Goal: Task Accomplishment & Management: Manage account settings

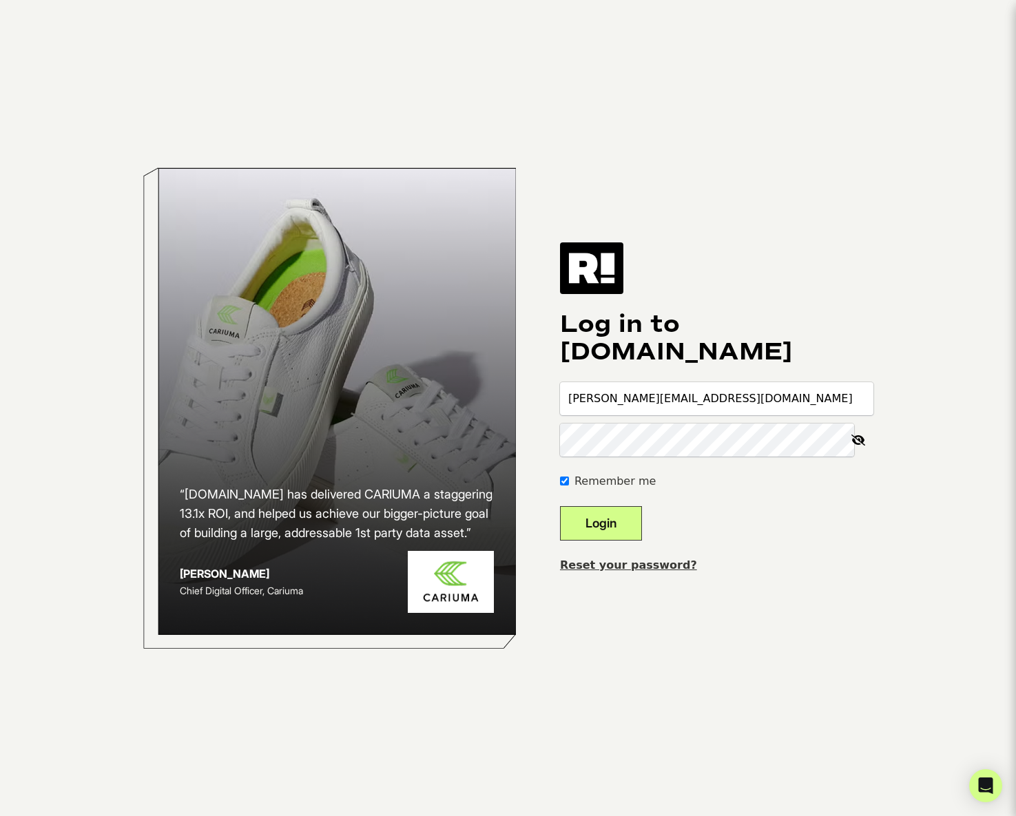
type input "[PERSON_NAME][EMAIL_ADDRESS][DOMAIN_NAME]"
click at [630, 572] on div "Reset your password?" at bounding box center [716, 565] width 313 height 17
click at [625, 567] on link "Reset your password?" at bounding box center [628, 565] width 137 height 13
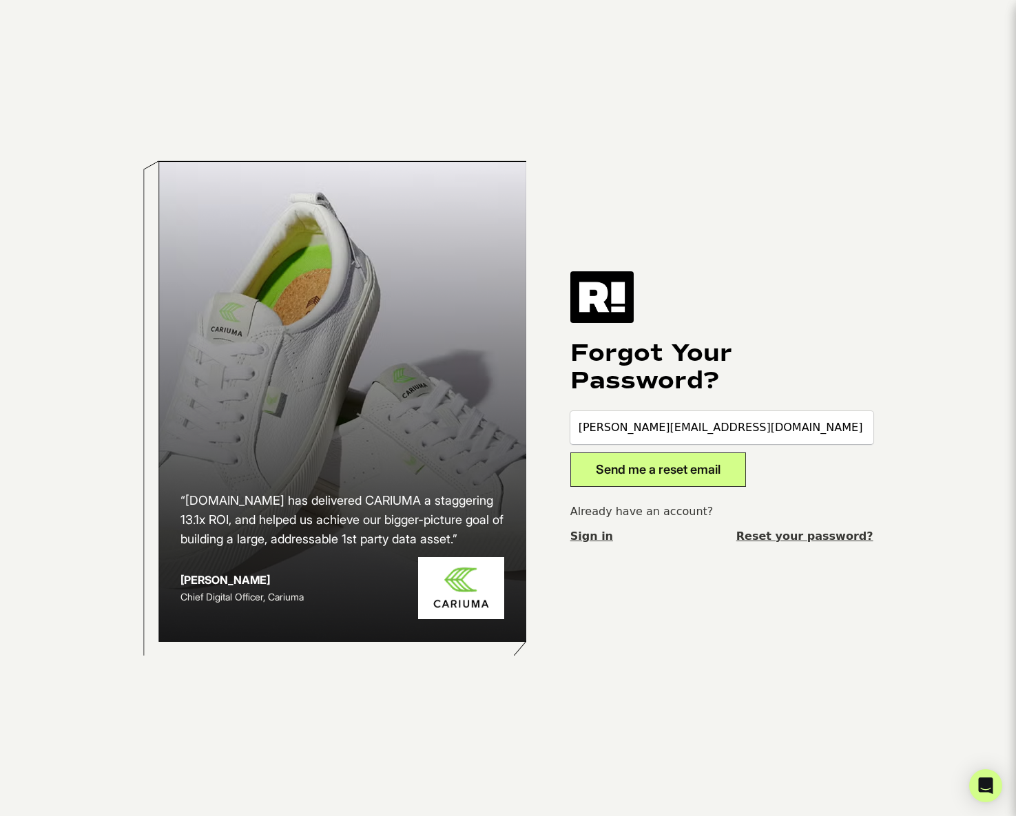
type input "[PERSON_NAME][EMAIL_ADDRESS][DOMAIN_NAME]"
click at [652, 478] on button "Send me a reset email" at bounding box center [658, 470] width 176 height 34
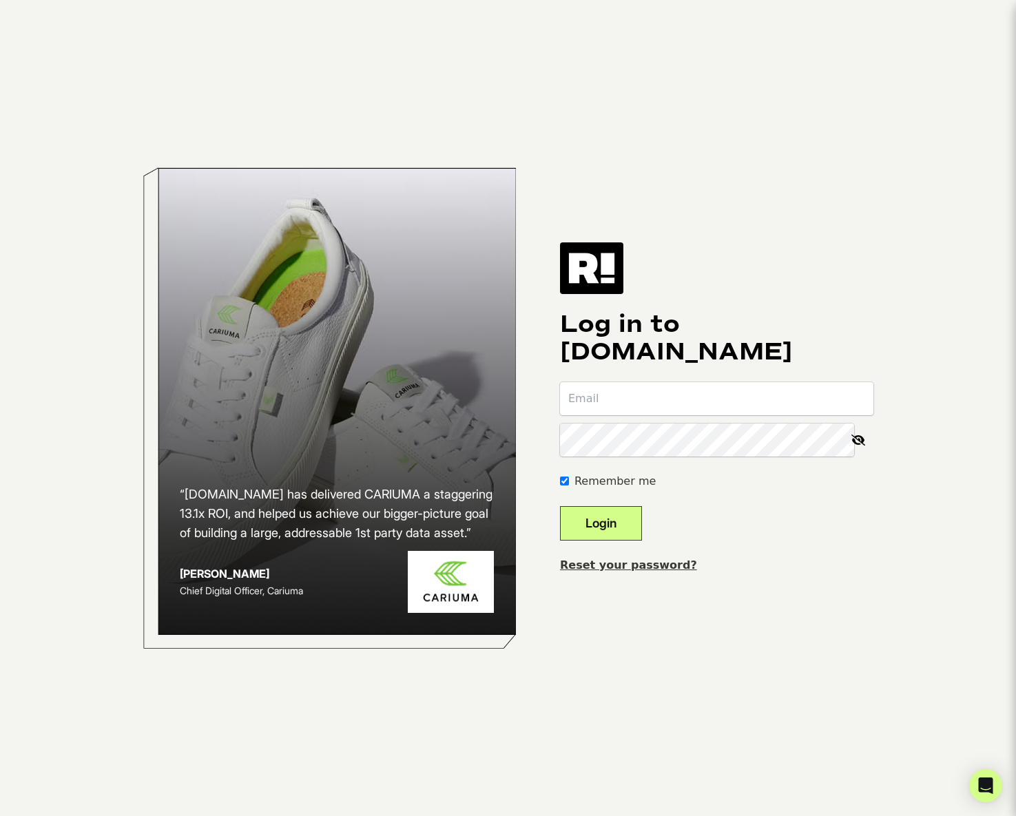
click at [614, 402] on input "email" at bounding box center [716, 398] width 313 height 33
type input "[PERSON_NAME][EMAIL_ADDRESS][DOMAIN_NAME]"
click at [618, 522] on button "Login" at bounding box center [601, 523] width 82 height 34
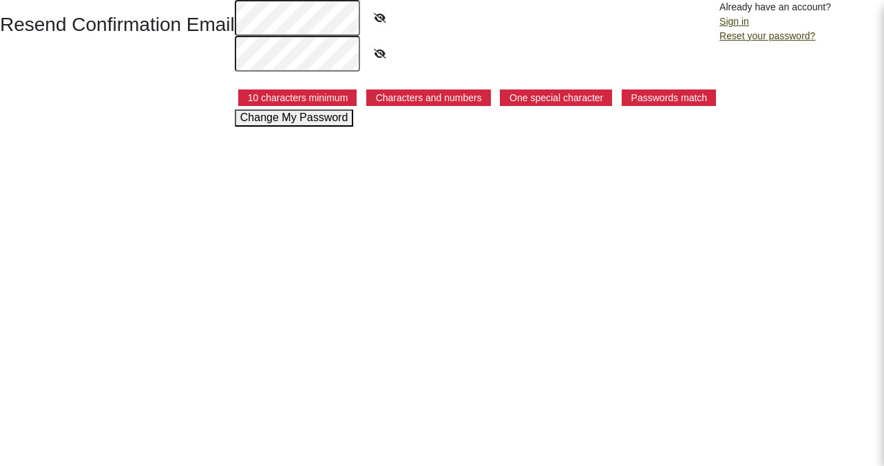
click at [509, 127] on html "Resend Confirmation Email 10 characters minimum Characters and numbers One spec…" at bounding box center [442, 63] width 884 height 127
click at [336, 121] on button "Change My Password" at bounding box center [294, 118] width 119 height 17
